Goal: Task Accomplishment & Management: Use online tool/utility

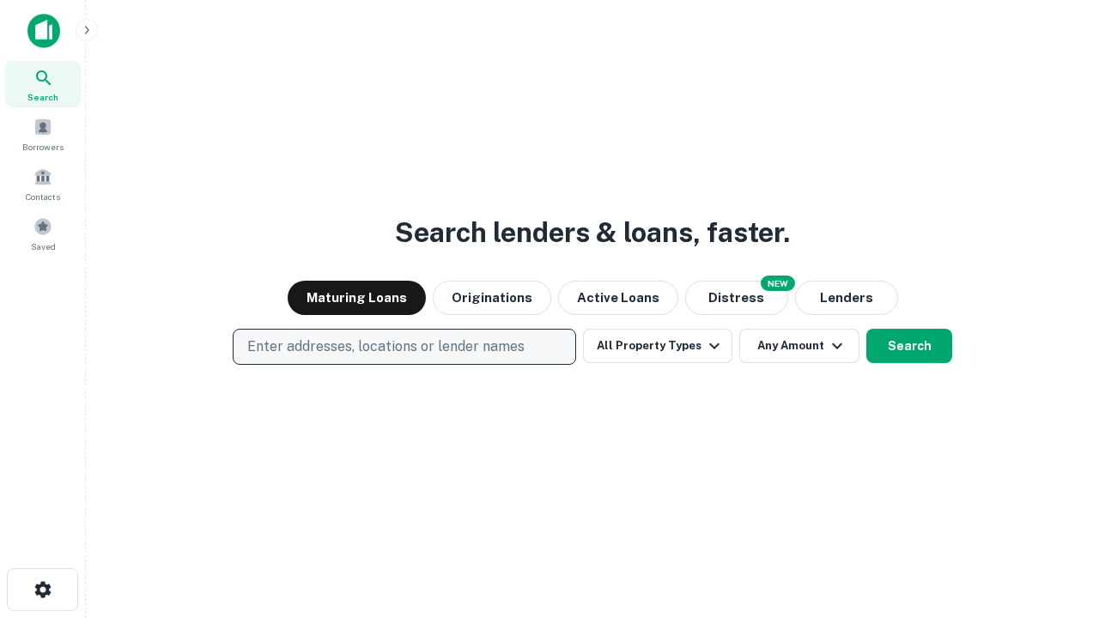
click at [404, 347] on p "Enter addresses, locations or lender names" at bounding box center [385, 347] width 277 height 21
type input "**********"
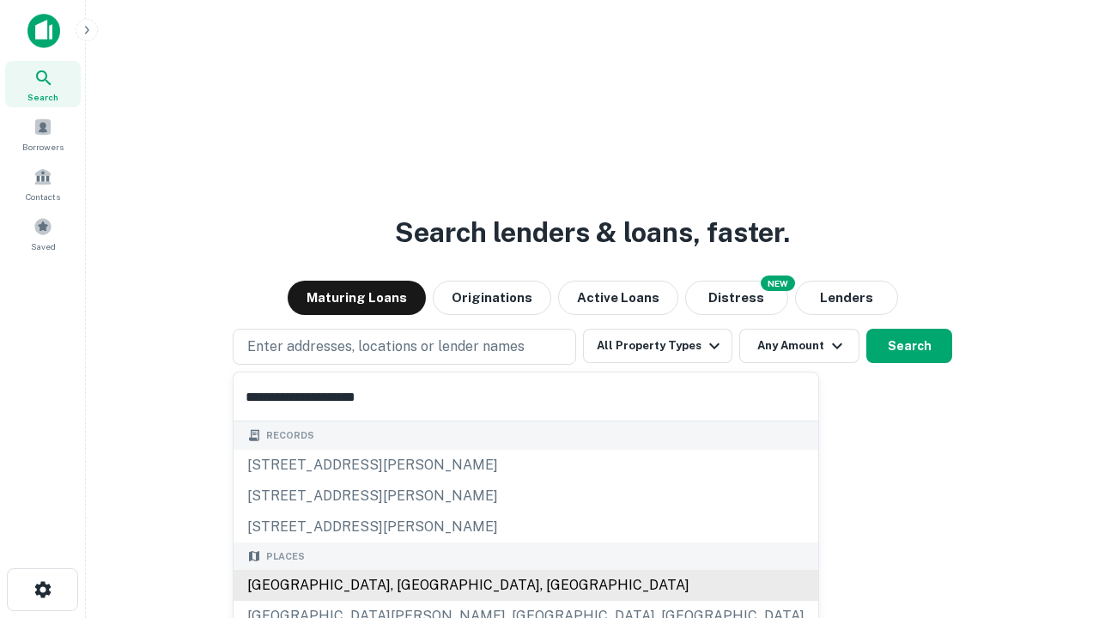
click at [410, 586] on div "Santa Monica, CA, USA" at bounding box center [526, 585] width 585 height 31
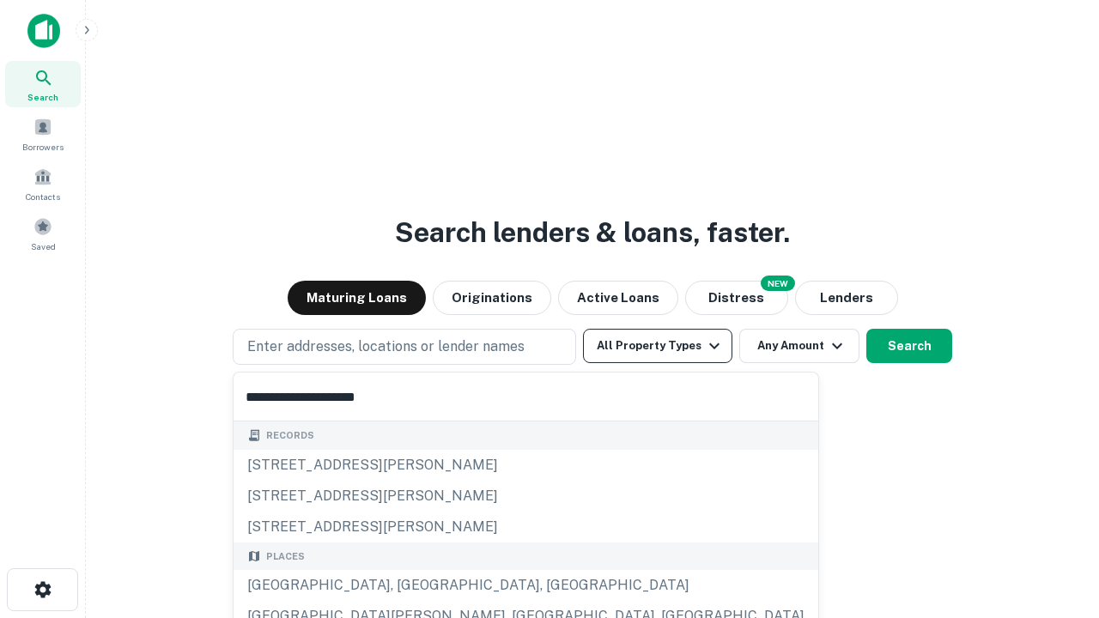
click at [658, 346] on button "All Property Types" at bounding box center [657, 346] width 149 height 34
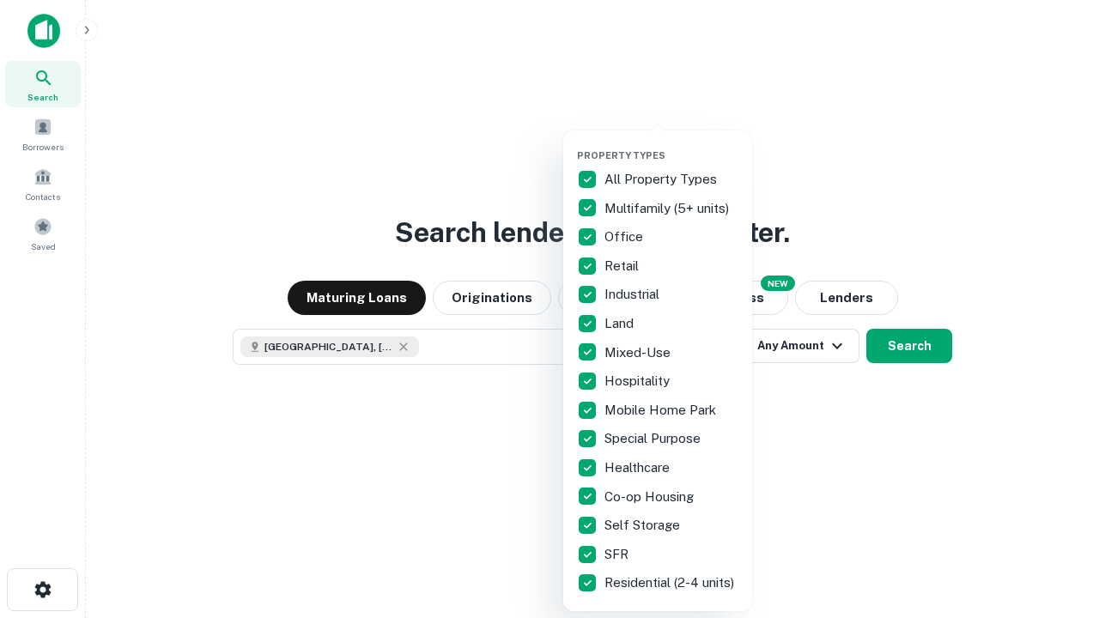
click at [671, 144] on button "button" at bounding box center [671, 144] width 189 height 1
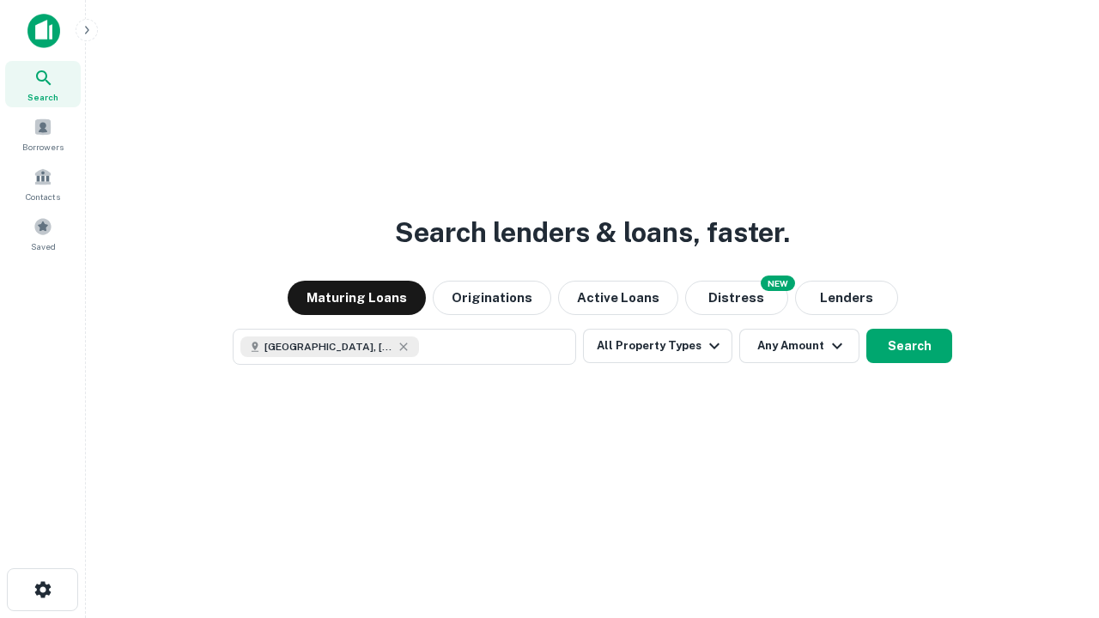
scroll to position [27, 0]
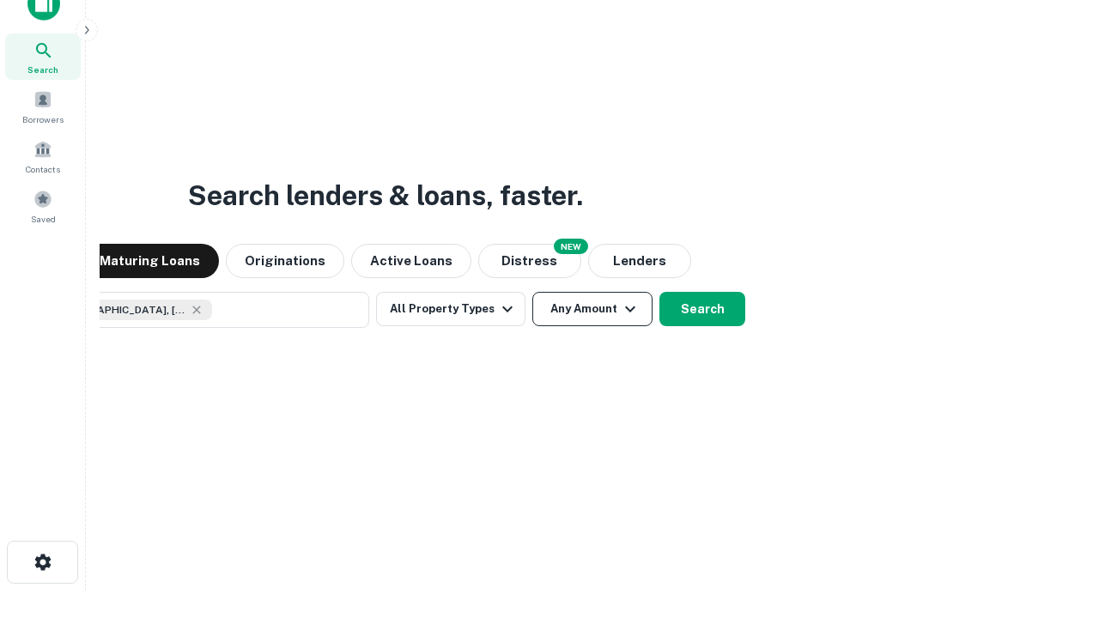
click at [532, 292] on button "Any Amount" at bounding box center [592, 309] width 120 height 34
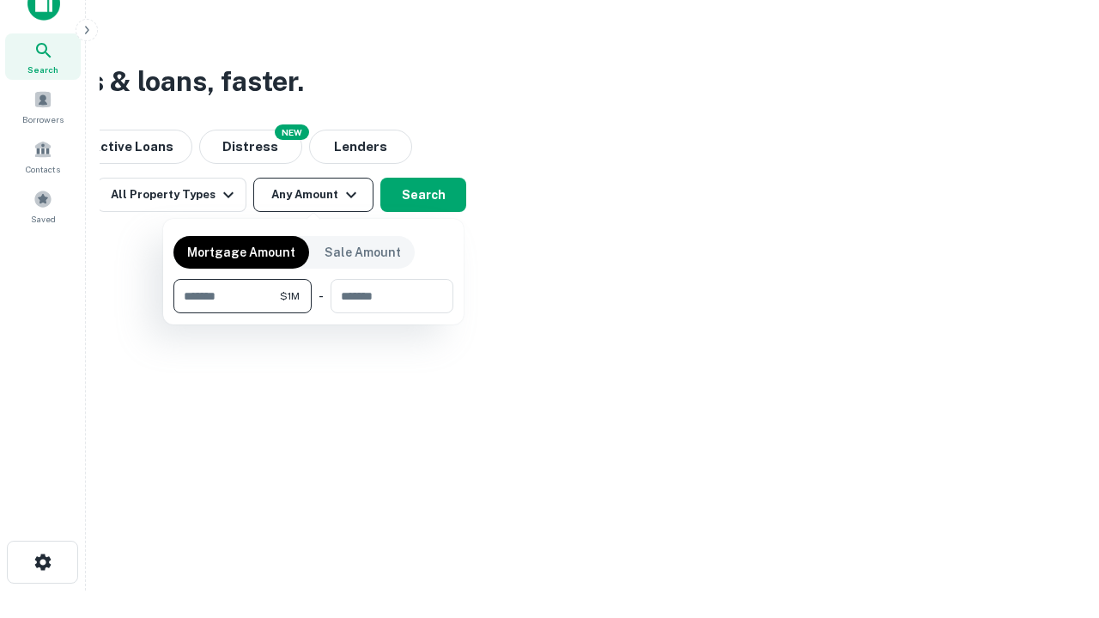
type input "*******"
click at [313, 313] on button "button" at bounding box center [313, 313] width 280 height 1
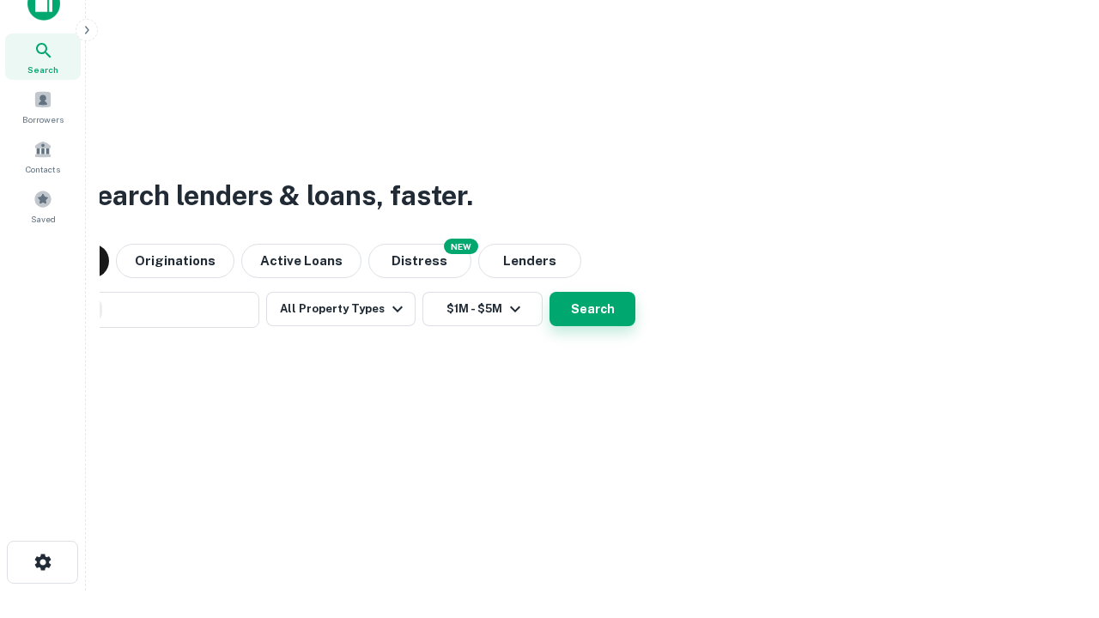
click at [550, 292] on button "Search" at bounding box center [593, 309] width 86 height 34
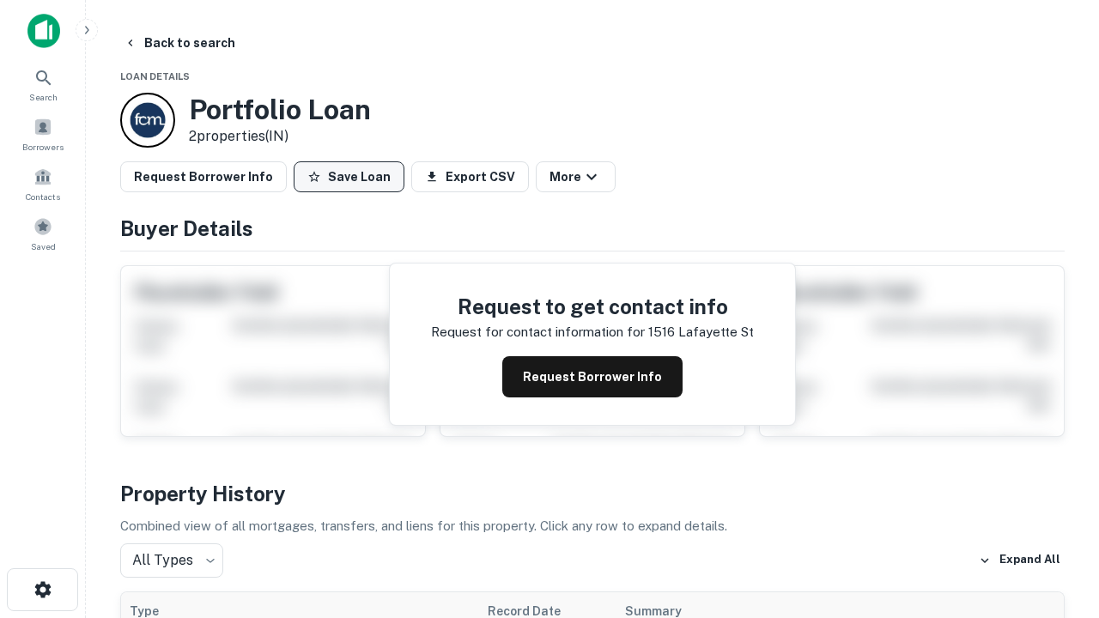
click at [349, 177] on button "Save Loan" at bounding box center [349, 176] width 111 height 31
